Goal: Transaction & Acquisition: Purchase product/service

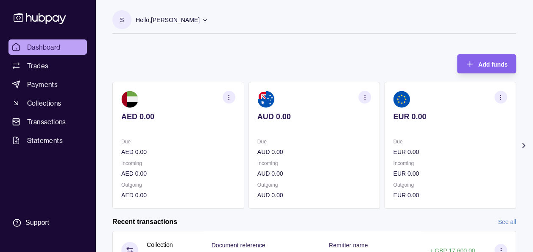
click at [527, 143] on icon at bounding box center [524, 145] width 8 height 8
click at [368, 95] on section "button" at bounding box center [365, 97] width 13 height 13
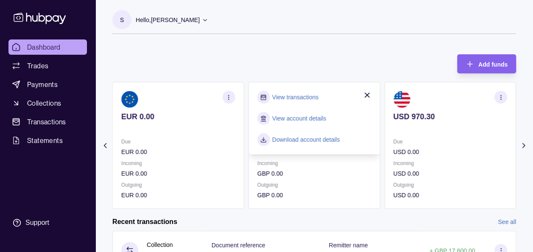
click at [308, 94] on link "View transactions" at bounding box center [295, 97] width 46 height 9
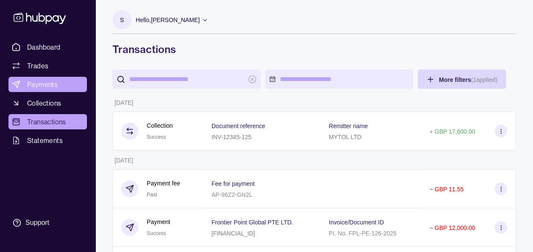
click at [52, 81] on span "Payments" at bounding box center [42, 84] width 31 height 10
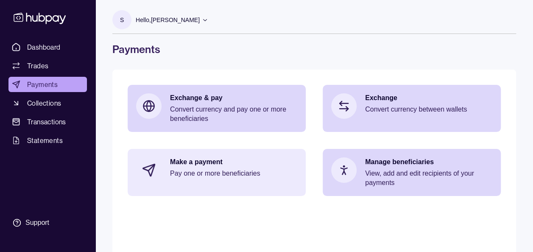
click at [247, 175] on p "Pay one or more beneficiaries" at bounding box center [233, 173] width 127 height 9
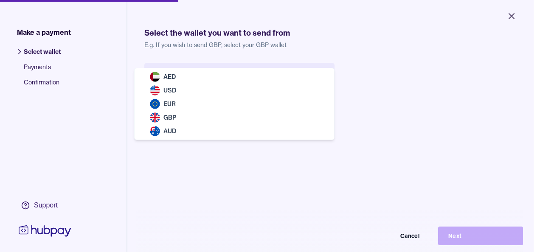
click at [266, 69] on body "Close Make a payment Select wallet Payments Confirmation Support Select the wal…" at bounding box center [266, 126] width 533 height 252
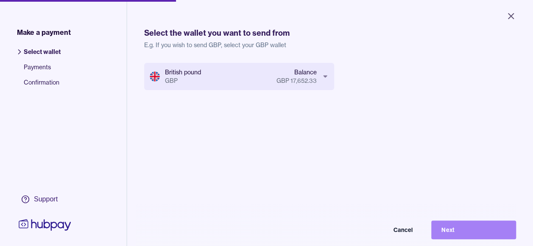
click at [479, 231] on button "Next" at bounding box center [474, 229] width 85 height 19
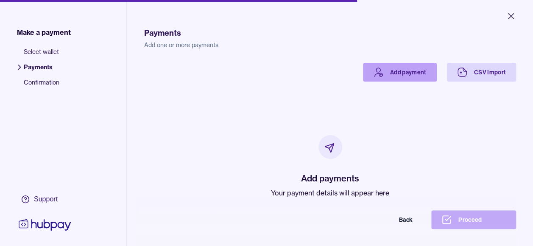
click at [400, 76] on link "Add payment" at bounding box center [400, 72] width 74 height 19
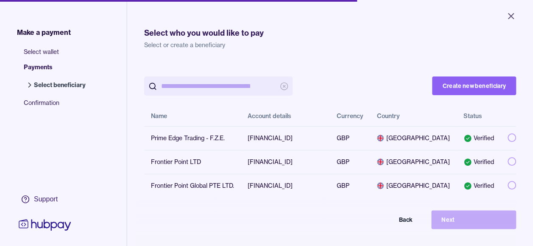
click at [350, 48] on p "Select or create a beneficiary" at bounding box center [330, 45] width 372 height 8
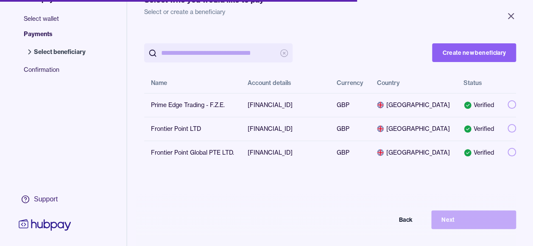
scroll to position [34, 0]
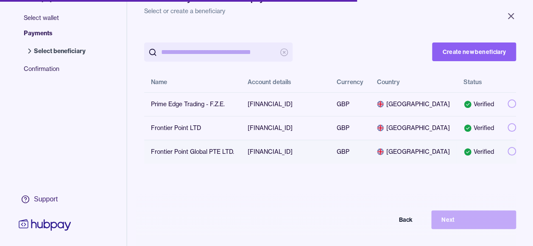
click at [508, 155] on button "button" at bounding box center [512, 151] width 8 height 8
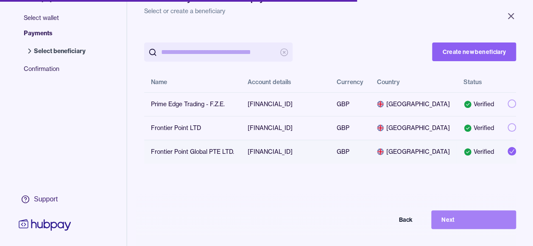
click at [473, 229] on button "Next" at bounding box center [474, 219] width 85 height 19
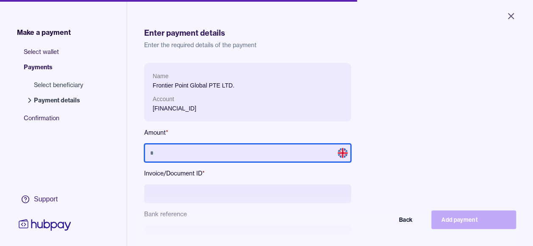
click at [285, 157] on input "text" at bounding box center [247, 152] width 207 height 19
type input "******"
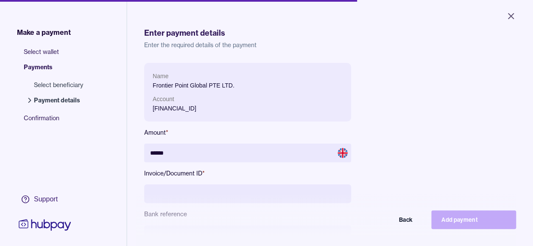
click at [413, 140] on div "Name Frontier Point Global PTE LTD. Account GB31WFST23682410100101 Amount * ***…" at bounding box center [330, 180] width 372 height 235
click at [265, 192] on input at bounding box center [247, 193] width 207 height 19
type input "**********"
click at [484, 150] on div "**********" at bounding box center [330, 180] width 372 height 235
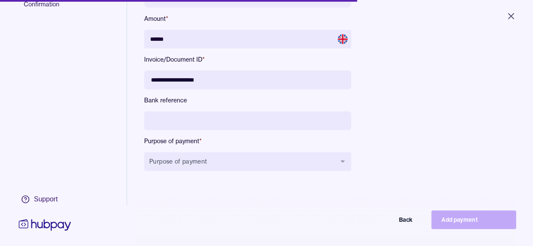
scroll to position [17, 0]
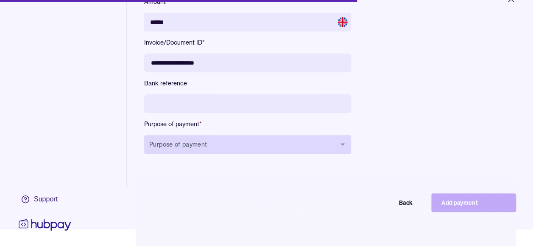
click at [292, 142] on button "Purpose of payment" at bounding box center [247, 144] width 207 height 19
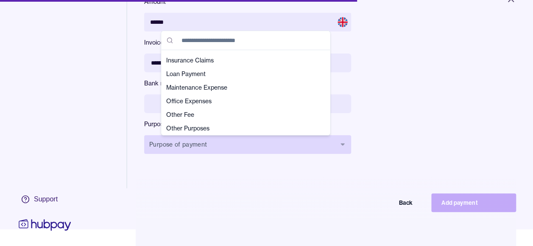
scroll to position [161, 0]
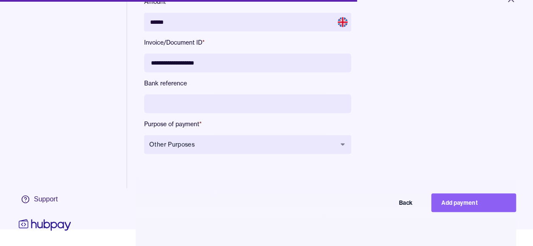
click at [422, 93] on div "**********" at bounding box center [330, 49] width 372 height 235
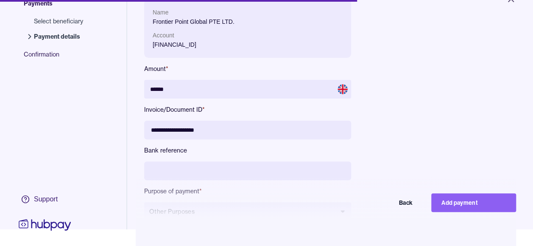
scroll to position [46, 0]
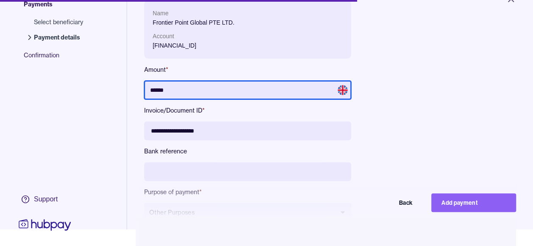
click at [238, 84] on input "******" at bounding box center [247, 90] width 207 height 19
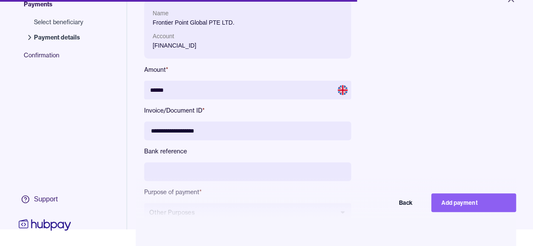
click at [429, 100] on div "**********" at bounding box center [330, 117] width 372 height 235
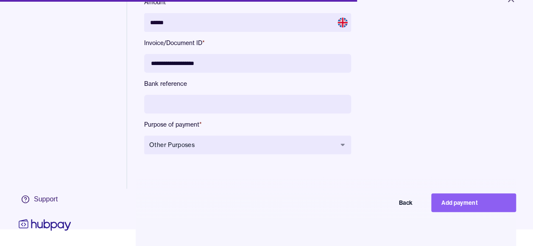
scroll to position [114, 0]
click at [466, 207] on button "Add payment" at bounding box center [474, 202] width 85 height 19
type input "*****"
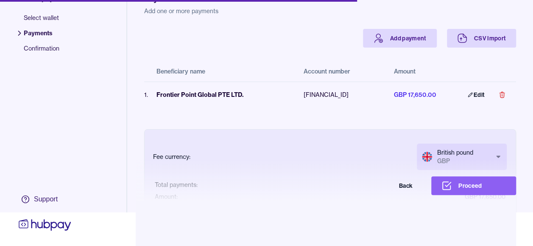
scroll to position [40, 0]
click at [472, 187] on button "Proceed" at bounding box center [474, 185] width 85 height 19
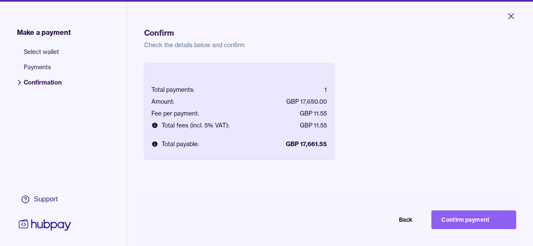
click at [474, 144] on div "Total payments: 1 Amount: GBP 17,650.00 Fee per payment: GBP 11.55 Total fees (…" at bounding box center [330, 186] width 372 height 246
click at [403, 229] on button "Back" at bounding box center [380, 219] width 85 height 19
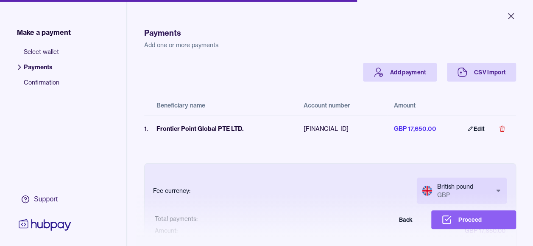
scroll to position [17, 0]
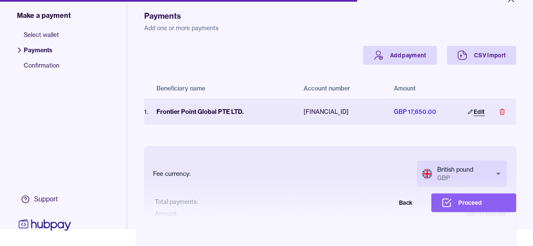
click at [476, 112] on link "Edit" at bounding box center [476, 111] width 37 height 19
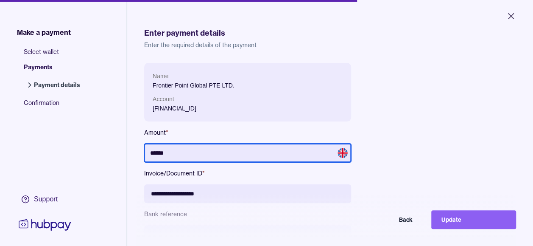
click at [279, 159] on input "******" at bounding box center [247, 152] width 207 height 19
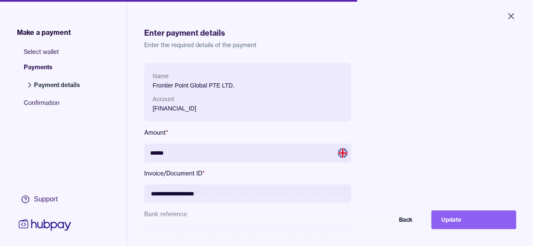
click at [422, 121] on div "**********" at bounding box center [330, 180] width 372 height 235
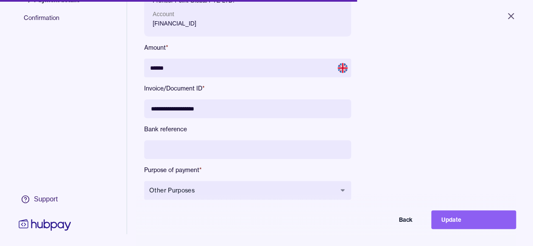
scroll to position [102, 0]
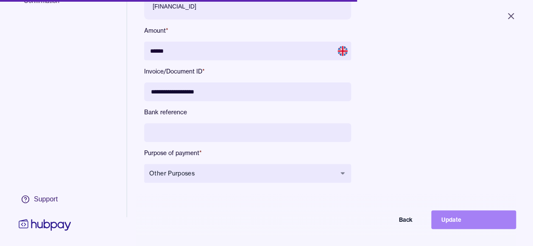
click at [457, 225] on button "Update" at bounding box center [474, 219] width 85 height 19
type input "*****"
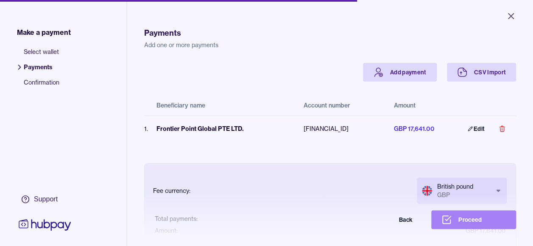
click at [465, 225] on button "Proceed" at bounding box center [474, 219] width 85 height 19
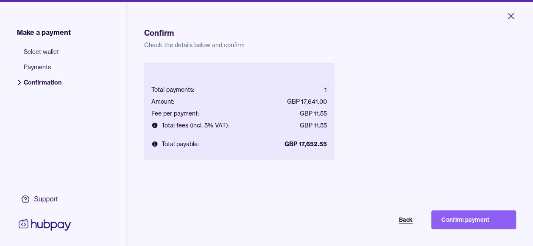
click at [404, 229] on button "Back" at bounding box center [380, 219] width 85 height 19
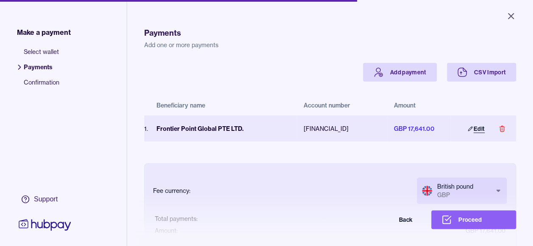
click at [474, 124] on link "Edit" at bounding box center [476, 128] width 37 height 19
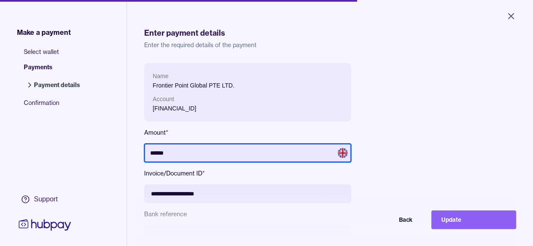
click at [190, 149] on input "******" at bounding box center [247, 152] width 207 height 19
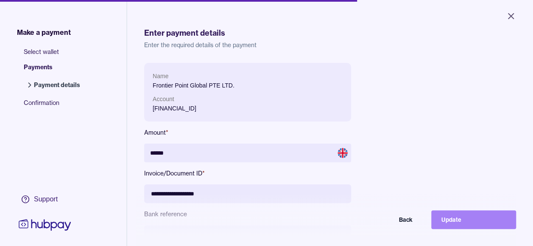
click at [464, 223] on button "Update" at bounding box center [474, 219] width 85 height 19
type input "*****"
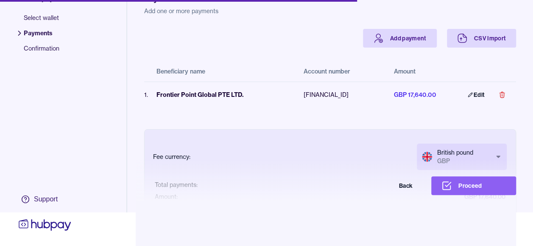
scroll to position [40, 0]
click at [480, 177] on button "Proceed" at bounding box center [474, 185] width 85 height 19
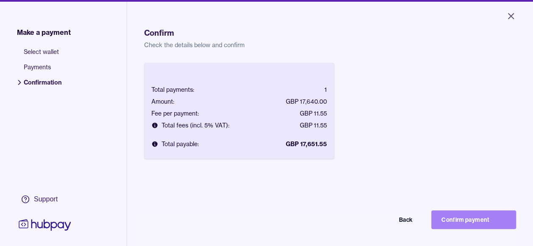
click at [493, 223] on button "Confirm payment" at bounding box center [474, 219] width 85 height 19
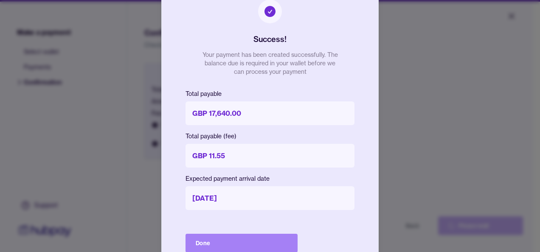
click at [255, 237] on button "Done" at bounding box center [241, 243] width 112 height 19
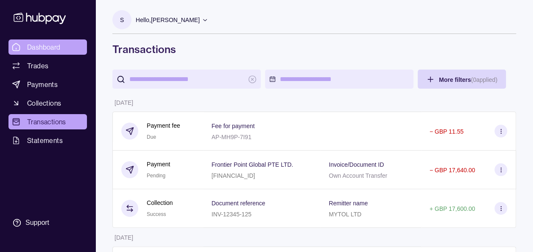
click at [40, 41] on link "Dashboard" at bounding box center [47, 46] width 79 height 15
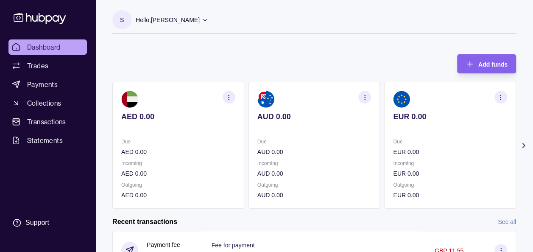
click at [522, 147] on icon at bounding box center [524, 145] width 8 height 8
click at [396, 33] on section "S Hello, Soumyajit Chakraborty Prime Edge Trading FZE Account Terms and conditi…" at bounding box center [314, 22] width 404 height 24
click at [525, 147] on icon at bounding box center [524, 145] width 8 height 8
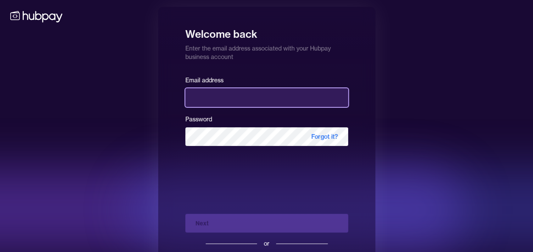
click at [254, 88] on input "email" at bounding box center [266, 97] width 163 height 19
type input "**********"
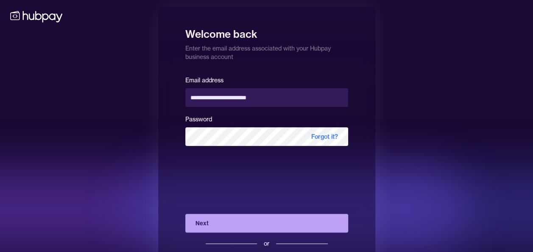
click at [229, 223] on button "Next" at bounding box center [266, 223] width 163 height 19
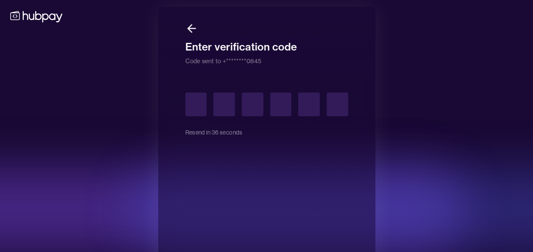
type input "*"
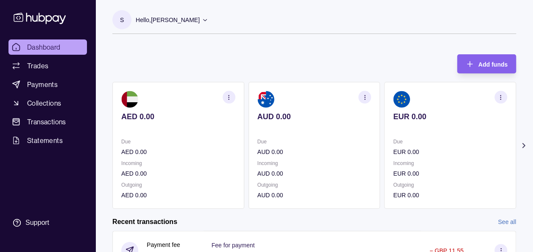
click at [523, 146] on icon at bounding box center [524, 145] width 8 height 8
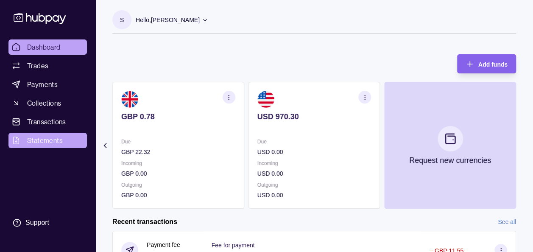
click at [53, 135] on link "Statements" at bounding box center [47, 140] width 79 height 15
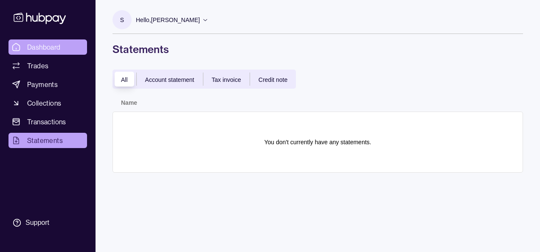
click at [37, 49] on span "Dashboard" at bounding box center [44, 47] width 34 height 10
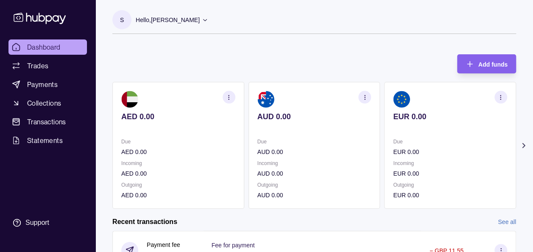
click at [524, 145] on icon at bounding box center [524, 145] width 8 height 8
click at [177, 53] on div "Add funds AED 0.00 Due AED 0.00 Incoming AED 0.00 Outgoing AED 0.00 AUD 0.00 Du…" at bounding box center [314, 127] width 404 height 163
click at [135, 53] on div "Add funds AED 0.00 Due AED 0.00 Incoming AED 0.00 Outgoing AED 0.00 AUD 0.00 Du…" at bounding box center [314, 127] width 404 height 163
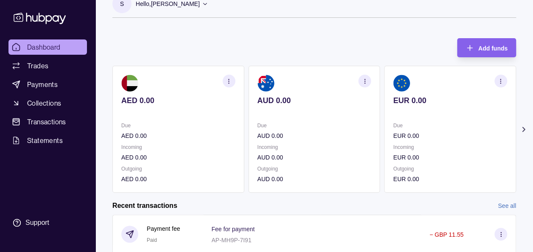
scroll to position [17, 0]
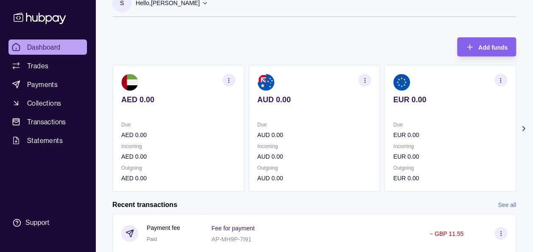
click at [525, 126] on icon at bounding box center [524, 128] width 8 height 8
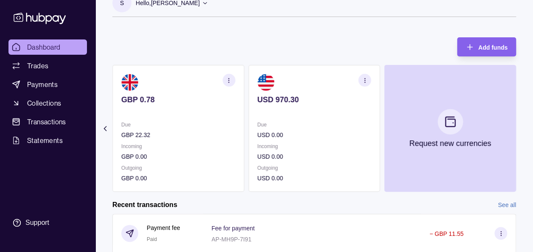
click at [127, 53] on div "Add funds AED 0.00 Due AED 0.00 Incoming AED 0.00 Outgoing AED 0.00 AUD 0.00 Du…" at bounding box center [314, 110] width 404 height 163
click at [132, 31] on div "Add funds AED 0.00 Due AED 0.00 Incoming AED 0.00 Outgoing AED 0.00 AUD 0.00 Du…" at bounding box center [314, 110] width 404 height 163
click at [190, 39] on div "Add funds AED 0.00 Due AED 0.00 Incoming AED 0.00 Outgoing AED 0.00 AUD 0.00 Du…" at bounding box center [314, 110] width 404 height 163
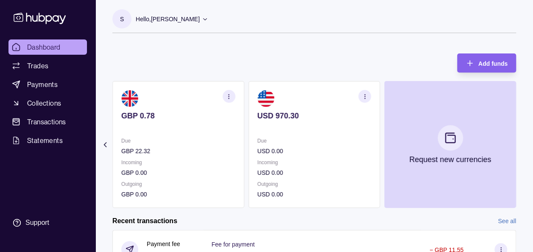
scroll to position [0, 0]
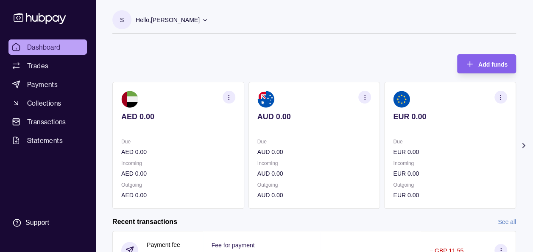
click at [130, 65] on div "Add funds AED 0.00 Due AED 0.00 Incoming AED 0.00 Outgoing AED 0.00 AUD 0.00 Du…" at bounding box center [314, 127] width 404 height 163
click at [525, 145] on icon at bounding box center [524, 145] width 2 height 4
click at [525, 145] on icon at bounding box center [524, 145] width 8 height 8
click at [390, 52] on div "Add funds AED 0.00 Due AED 0.00 Incoming AED 0.00 Outgoing AED 0.00 AUD 0.00 Du…" at bounding box center [314, 127] width 404 height 163
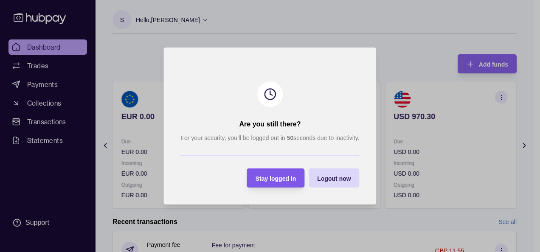
click at [287, 172] on div "Stay logged in" at bounding box center [269, 177] width 53 height 19
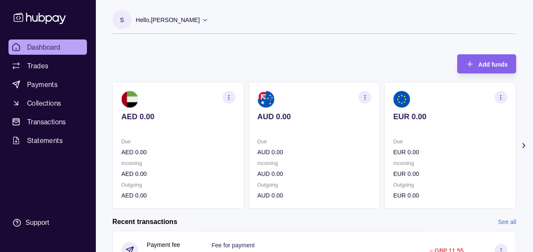
click at [525, 143] on icon at bounding box center [524, 145] width 8 height 8
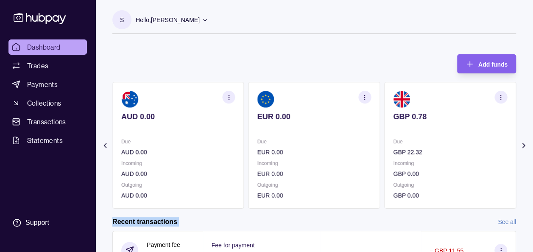
click at [525, 143] on icon at bounding box center [524, 145] width 8 height 8
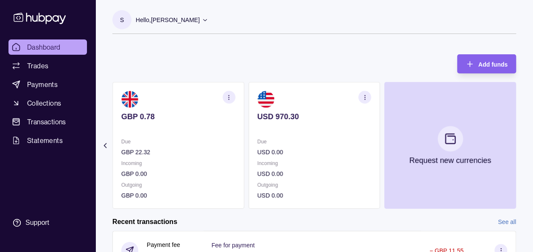
click at [189, 18] on p "Hello, [PERSON_NAME]" at bounding box center [168, 19] width 64 height 9
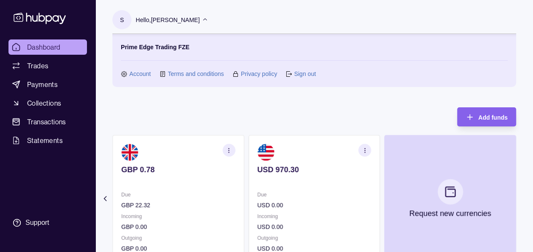
click at [308, 71] on link "Sign out" at bounding box center [305, 73] width 22 height 9
